Goal: Information Seeking & Learning: Learn about a topic

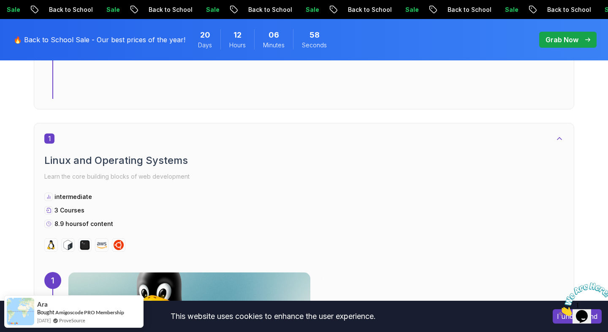
scroll to position [421, 0]
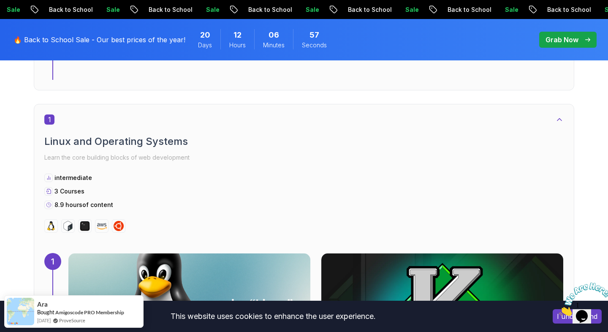
click at [56, 176] on p "intermediate" at bounding box center [74, 178] width 38 height 8
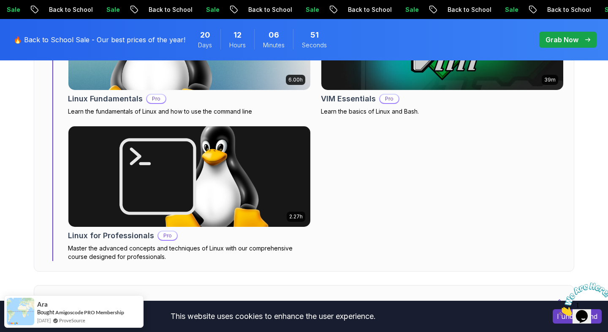
scroll to position [596, 0]
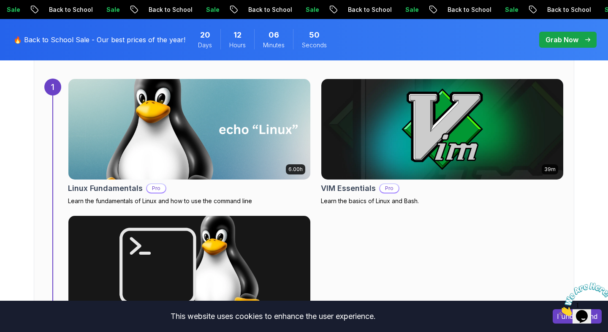
click at [176, 171] on img at bounding box center [190, 129] width 254 height 106
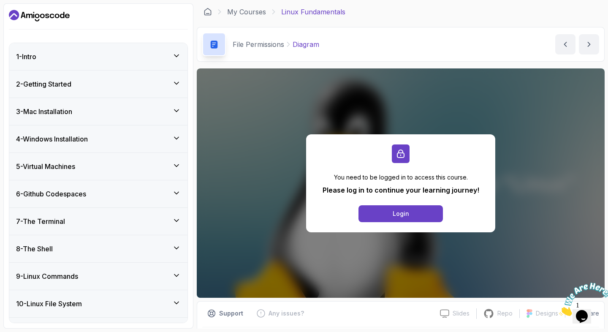
scroll to position [0, 0]
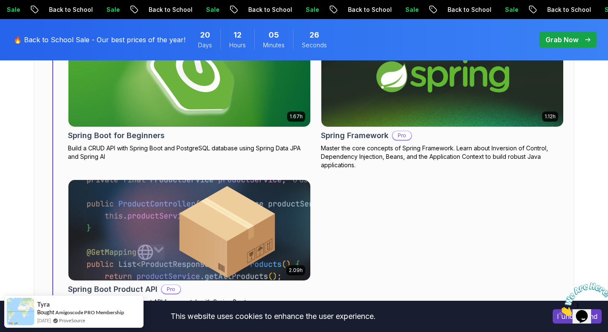
scroll to position [3233, 0]
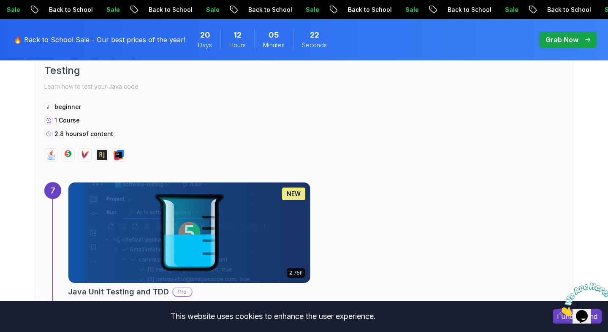
click at [325, 173] on div "7 Testing Learn how to test your Java code beginner 1 Course 2.8 hours of conte…" at bounding box center [304, 180] width 541 height 295
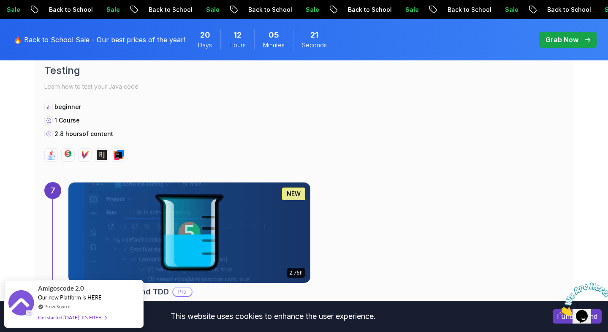
scroll to position [2038, 0]
